Goal: Information Seeking & Learning: Find specific fact

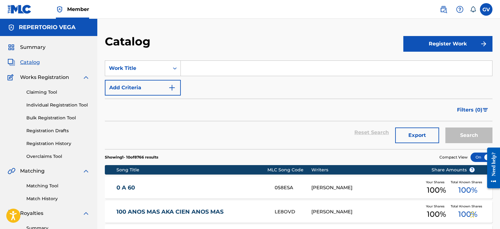
click at [197, 68] on input "Search Form" at bounding box center [336, 68] width 311 height 15
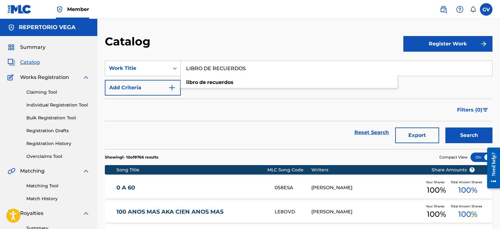
type input "LIBRO DE RECUERDOS"
click at [445, 128] on button "Search" at bounding box center [468, 136] width 47 height 16
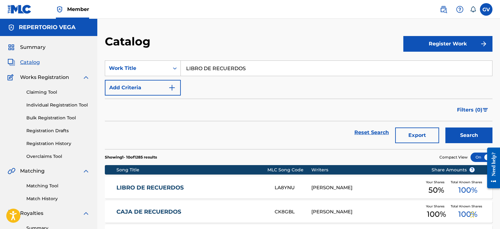
click at [149, 185] on link "LIBRO DE RECUERDOS" at bounding box center [191, 188] width 150 height 7
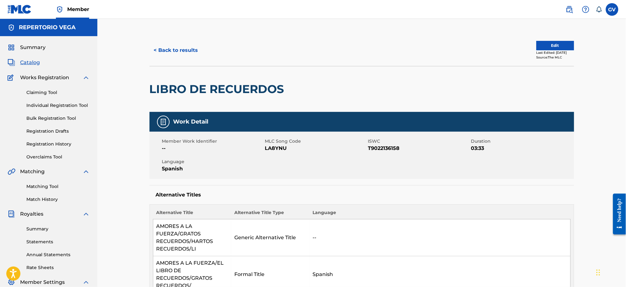
drag, startPoint x: 31, startPoint y: 63, endPoint x: 38, endPoint y: 62, distance: 7.6
click at [31, 63] on span "Catalog" at bounding box center [30, 63] width 20 height 8
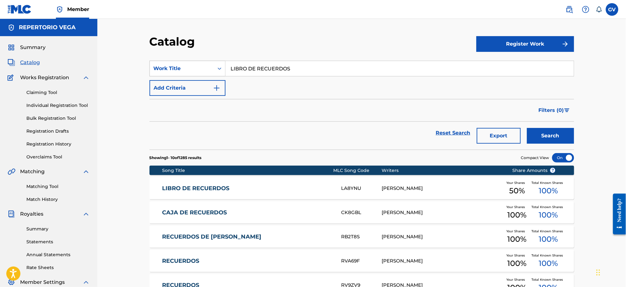
click at [221, 67] on icon "Search Form" at bounding box center [219, 68] width 6 height 6
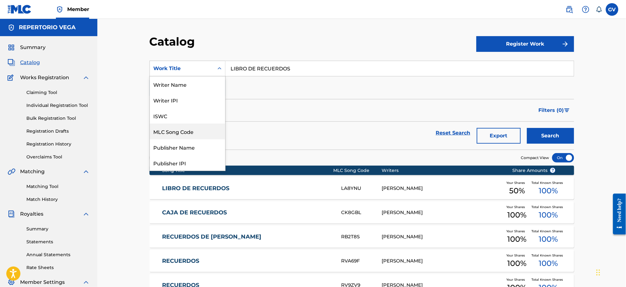
click at [174, 132] on div "MLC Song Code" at bounding box center [187, 131] width 75 height 16
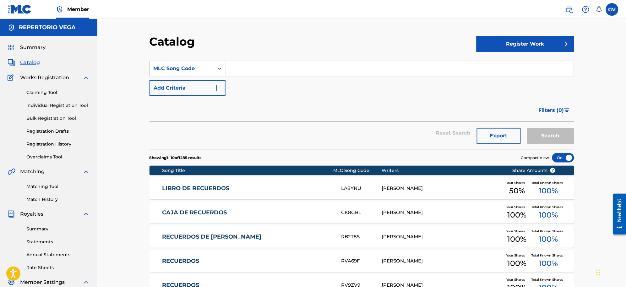
click at [258, 68] on input "Search Form" at bounding box center [399, 68] width 348 height 15
type input "l"
type input "L17853"
click at [500, 137] on button "Search" at bounding box center [550, 136] width 47 height 16
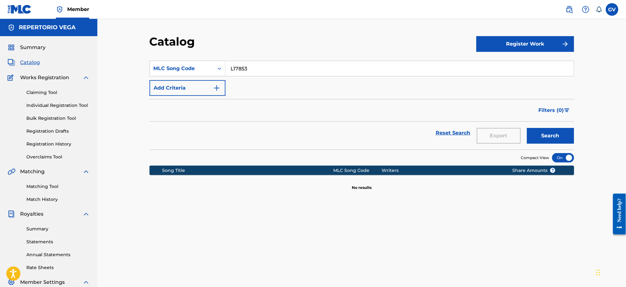
click at [500, 138] on button "Search" at bounding box center [550, 136] width 47 height 16
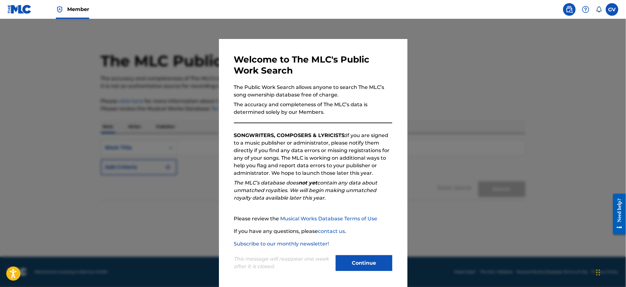
click at [366, 262] on button "Continue" at bounding box center [364, 263] width 57 height 16
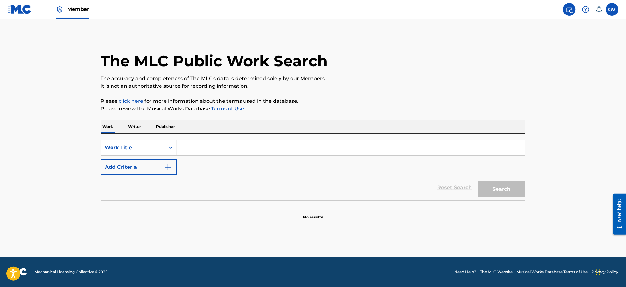
click at [193, 145] on input "Search Form" at bounding box center [351, 147] width 348 height 15
click at [478, 181] on button "Search" at bounding box center [501, 189] width 47 height 16
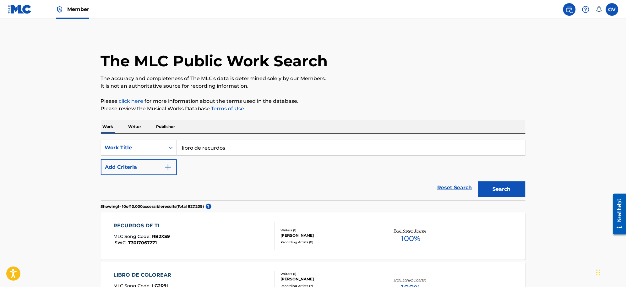
click at [213, 149] on input "libro de recurdos" at bounding box center [351, 147] width 348 height 15
type input "libro de recuerdos"
click at [208, 162] on strong "recuerdos" at bounding box center [216, 162] width 26 height 6
click at [493, 186] on button "Search" at bounding box center [501, 189] width 47 height 16
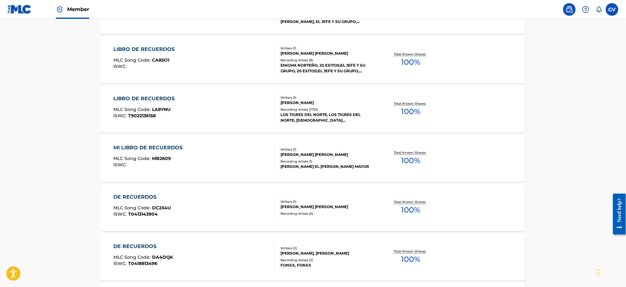
scroll to position [39, 0]
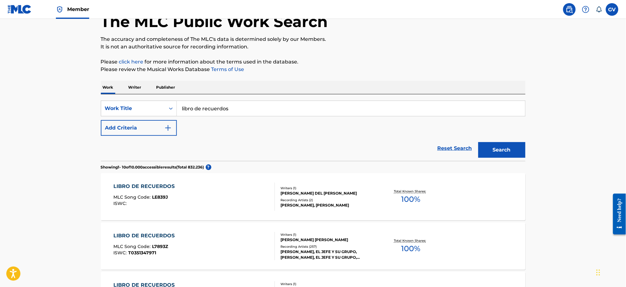
click at [169, 126] on img "Search Form" at bounding box center [168, 128] width 8 height 8
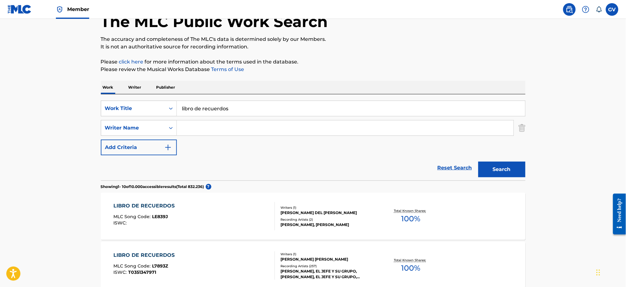
click at [184, 129] on input "Search Form" at bounding box center [345, 127] width 337 height 15
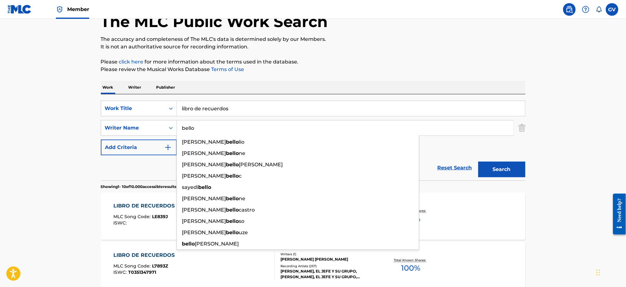
type input "bello"
click at [478, 161] on button "Search" at bounding box center [501, 169] width 47 height 16
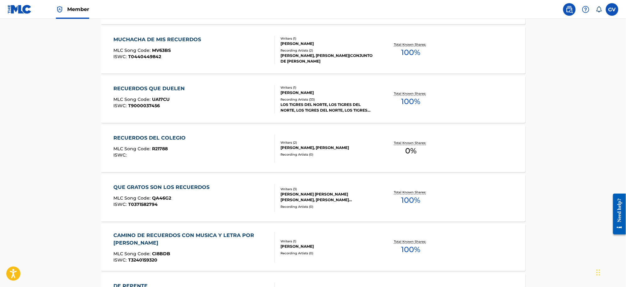
scroll to position [118, 0]
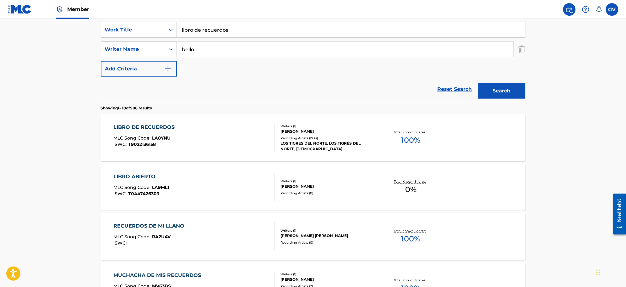
click at [143, 127] on div "LIBRO DE RECUERDOS" at bounding box center [145, 127] width 64 height 8
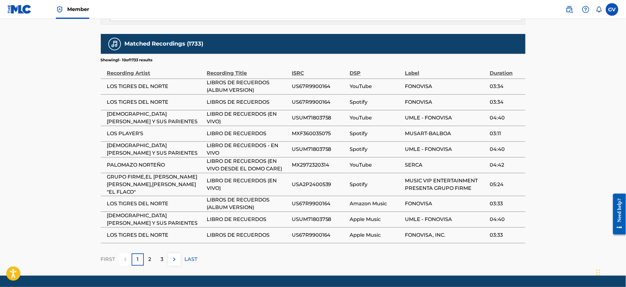
scroll to position [688, 0]
